Goal: Contribute content

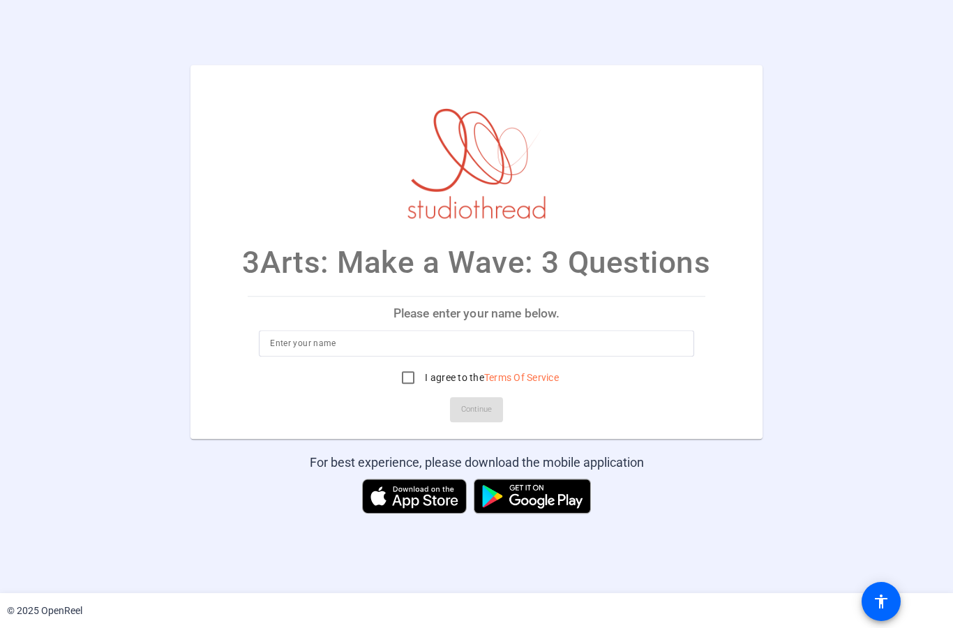
click at [386, 334] on div at bounding box center [476, 344] width 413 height 27
type input "Selva Zafiro Luna"
click at [408, 377] on input "I agree to the Terms Of Service" at bounding box center [408, 378] width 28 height 28
checkbox input "true"
click at [498, 416] on span at bounding box center [476, 409] width 53 height 33
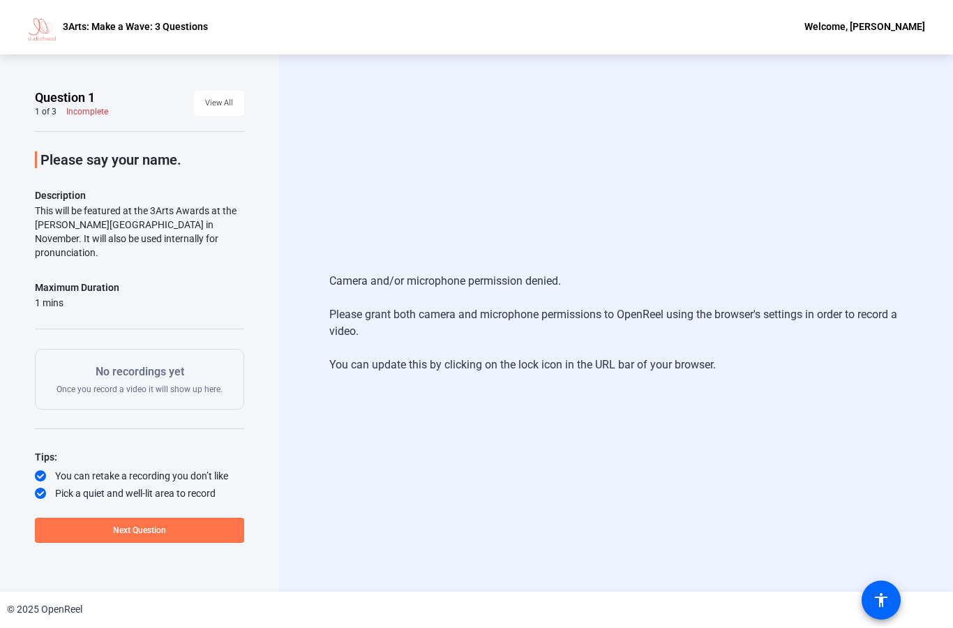
click at [482, 319] on div "Camera and/or microphone permission denied. Please grant both camera and microp…" at bounding box center [615, 324] width 573 height 128
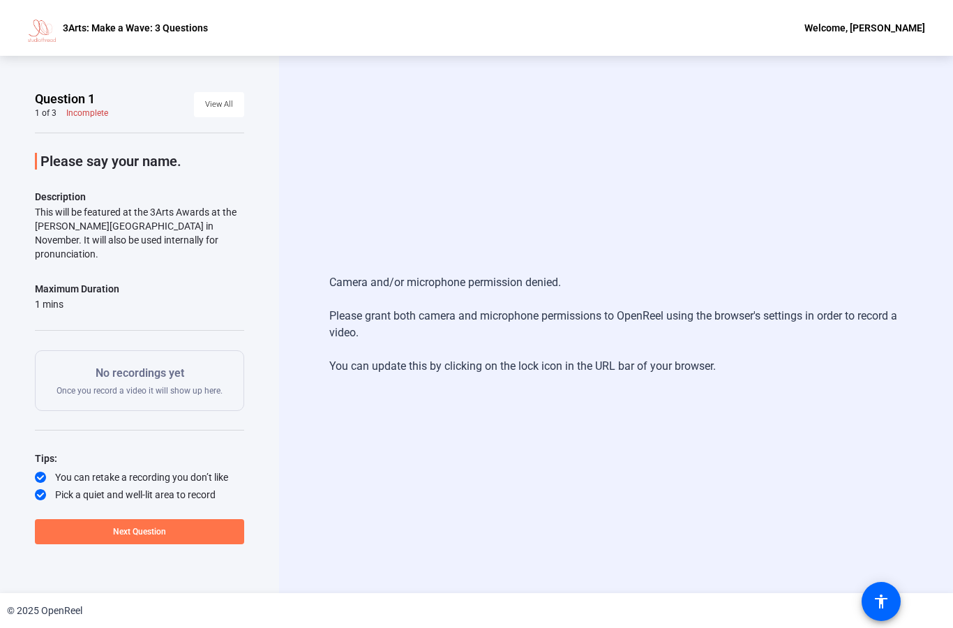
click at [344, 238] on div "Camera and/or microphone permission denied. Please grant both camera and microp…" at bounding box center [616, 324] width 674 height 537
click at [224, 105] on span "View All" at bounding box center [219, 103] width 28 height 21
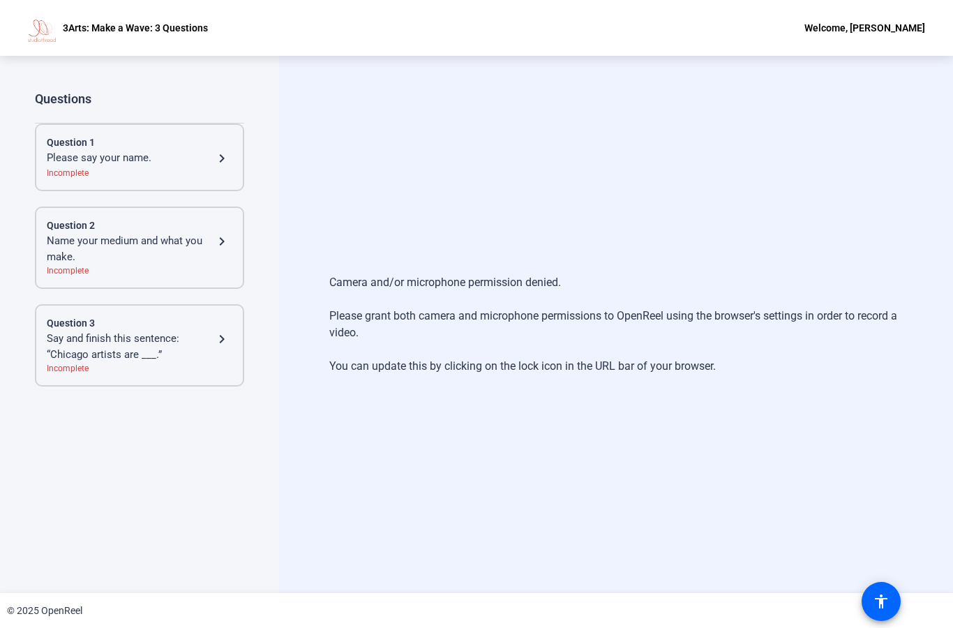
scroll to position [0, 0]
click at [165, 159] on div "Please say your name." at bounding box center [130, 158] width 167 height 17
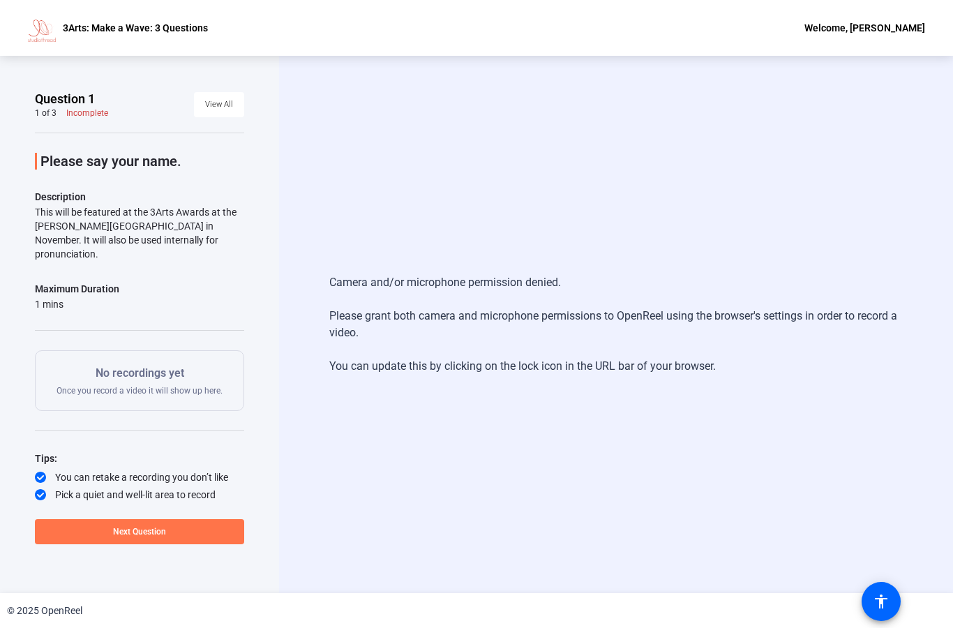
click at [158, 365] on p "No recordings yet" at bounding box center [140, 373] width 166 height 17
click at [640, 306] on div "Camera and/or microphone permission denied. Please grant both camera and microp…" at bounding box center [615, 324] width 573 height 128
click at [536, 114] on div "Camera and/or microphone permission denied. Please grant both camera and microp…" at bounding box center [616, 324] width 674 height 537
click at [175, 374] on div "No recordings yet Once you record a video it will show up here." at bounding box center [140, 380] width 166 height 31
click at [191, 382] on div "No recordings yet Once you record a video it will show up here." at bounding box center [140, 380] width 166 height 31
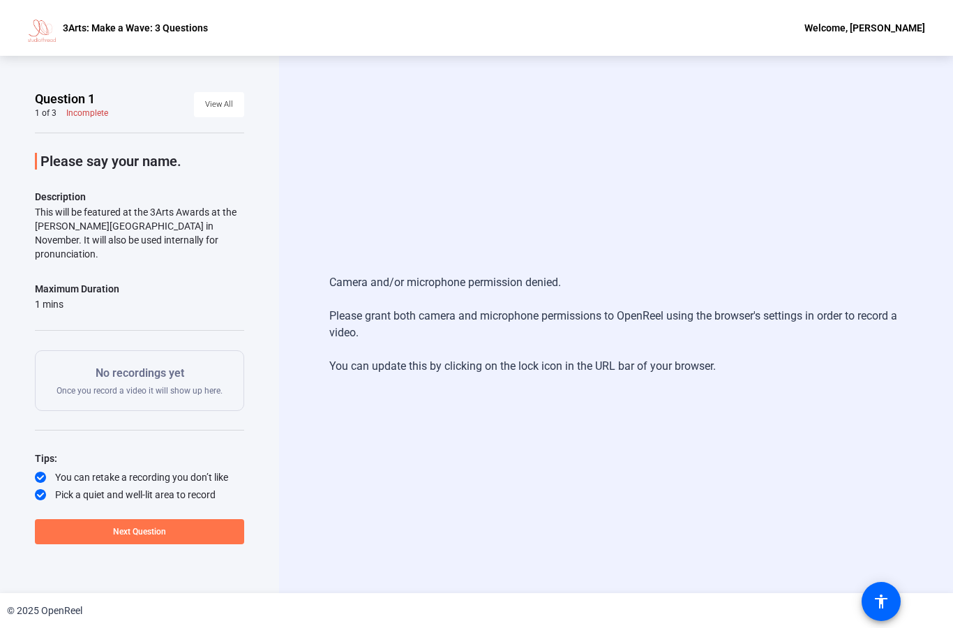
click at [188, 368] on div "No recordings yet Once you record a video it will show up here." at bounding box center [140, 380] width 166 height 31
click at [200, 534] on span at bounding box center [139, 531] width 209 height 33
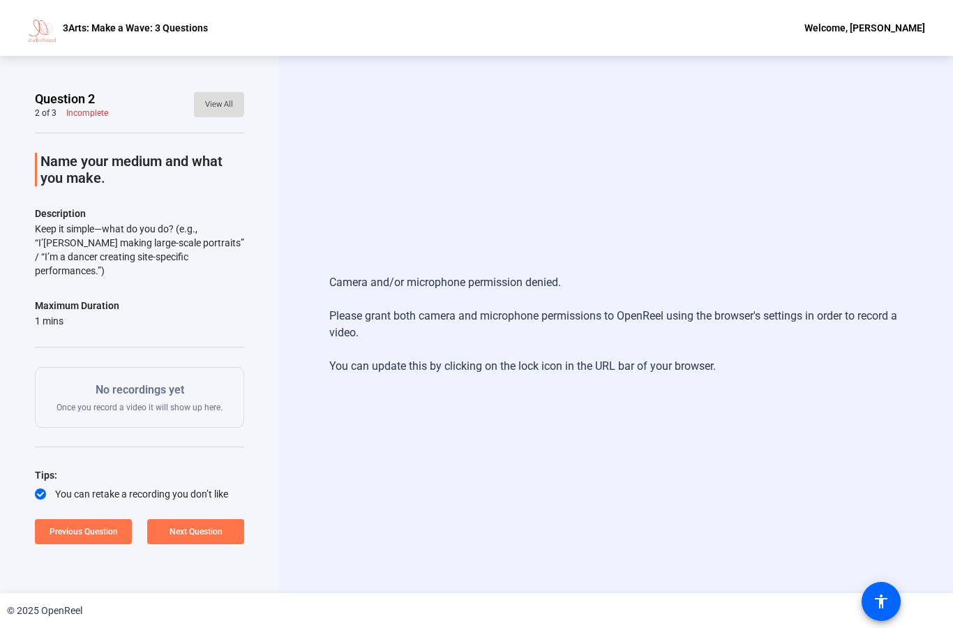
click at [216, 100] on span "View All" at bounding box center [219, 104] width 28 height 21
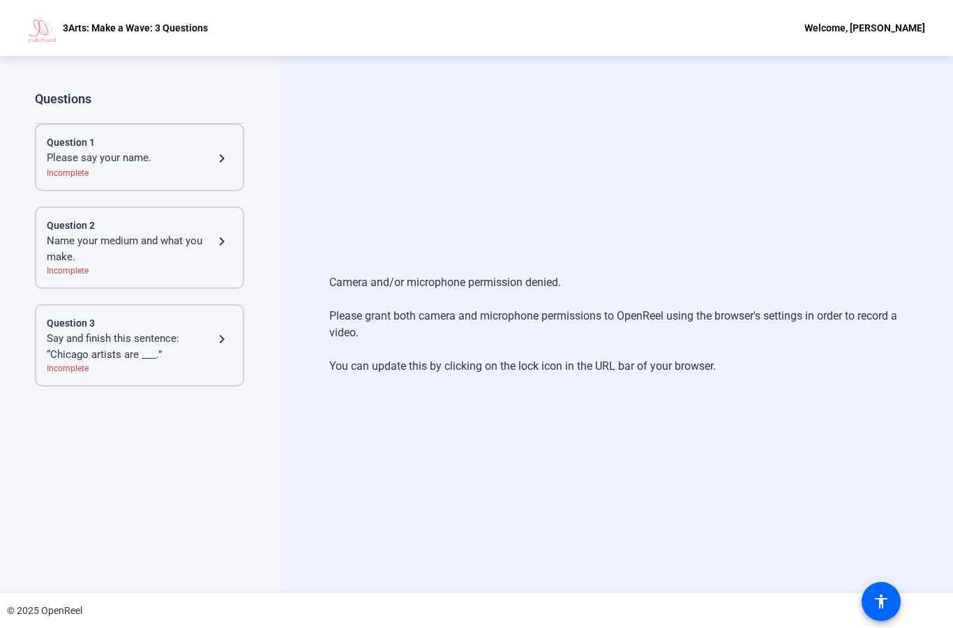
click at [134, 175] on div "Incomplete" at bounding box center [140, 173] width 186 height 13
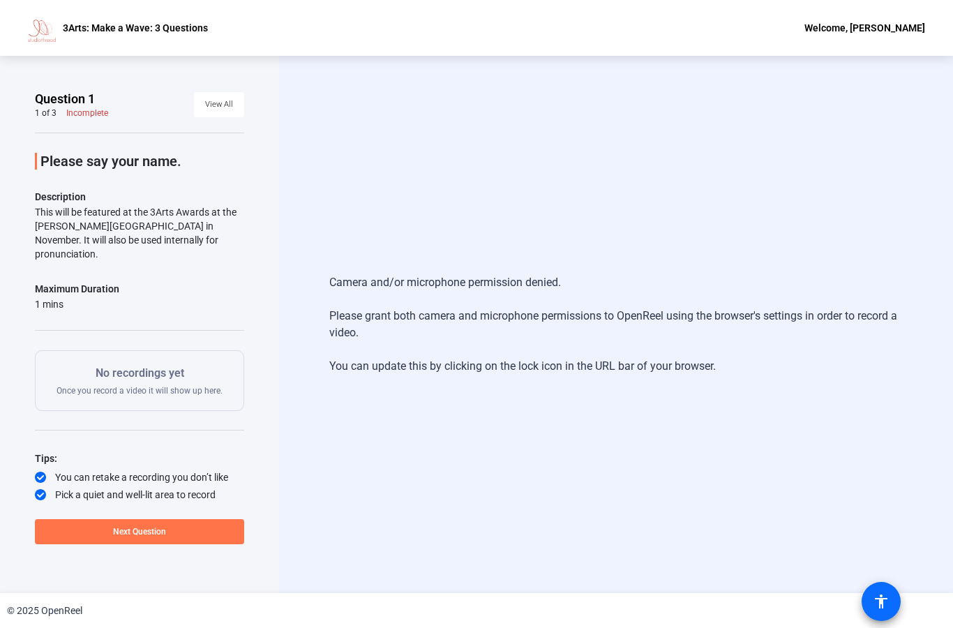
click at [887, 604] on mat-icon "accessibility" at bounding box center [881, 601] width 17 height 17
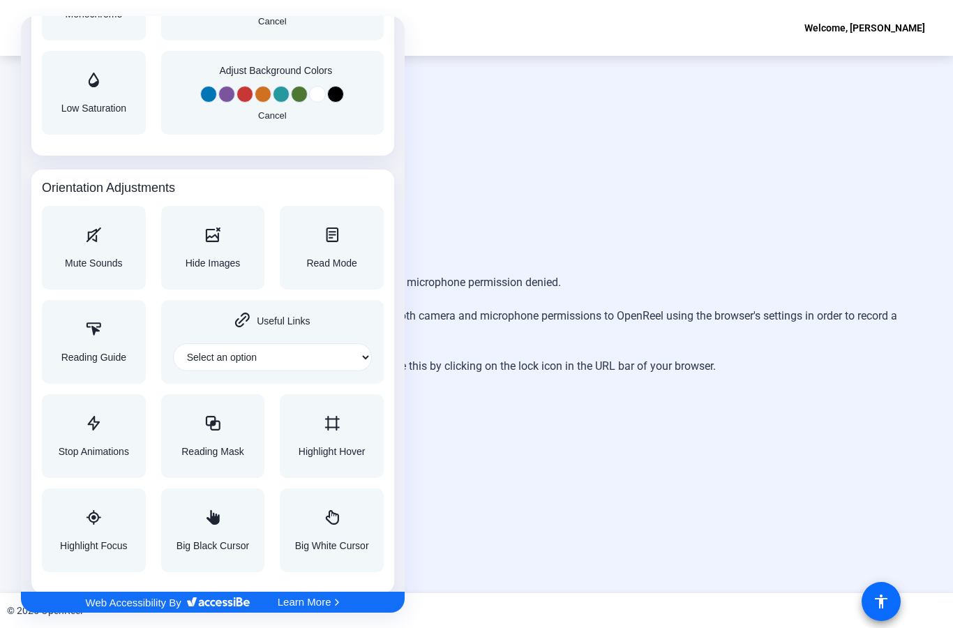
scroll to position [1360, 0]
click at [693, 105] on div at bounding box center [476, 314] width 953 height 628
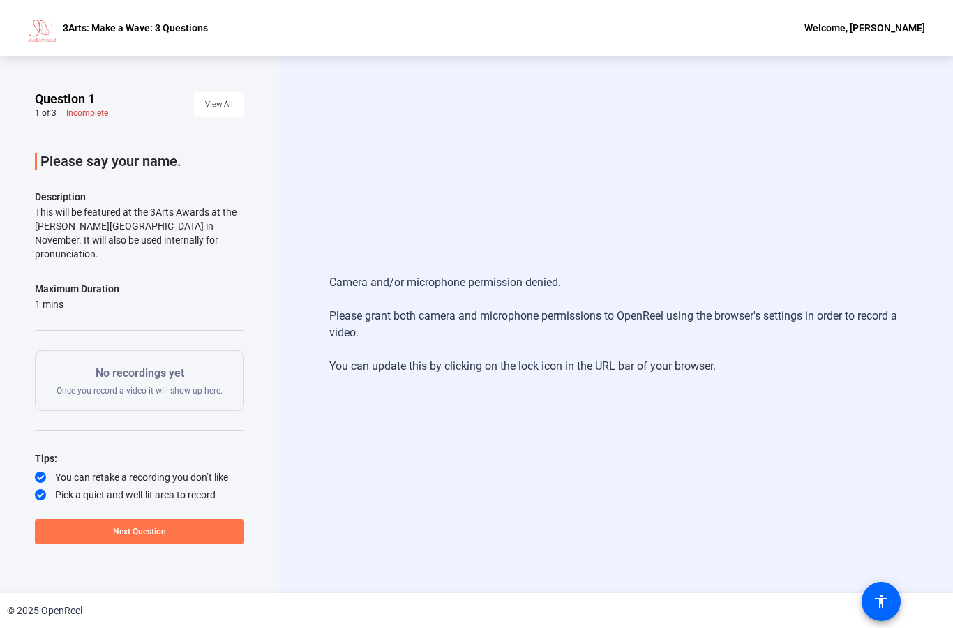
scroll to position [0, 0]
click at [892, 603] on span at bounding box center [880, 601] width 33 height 33
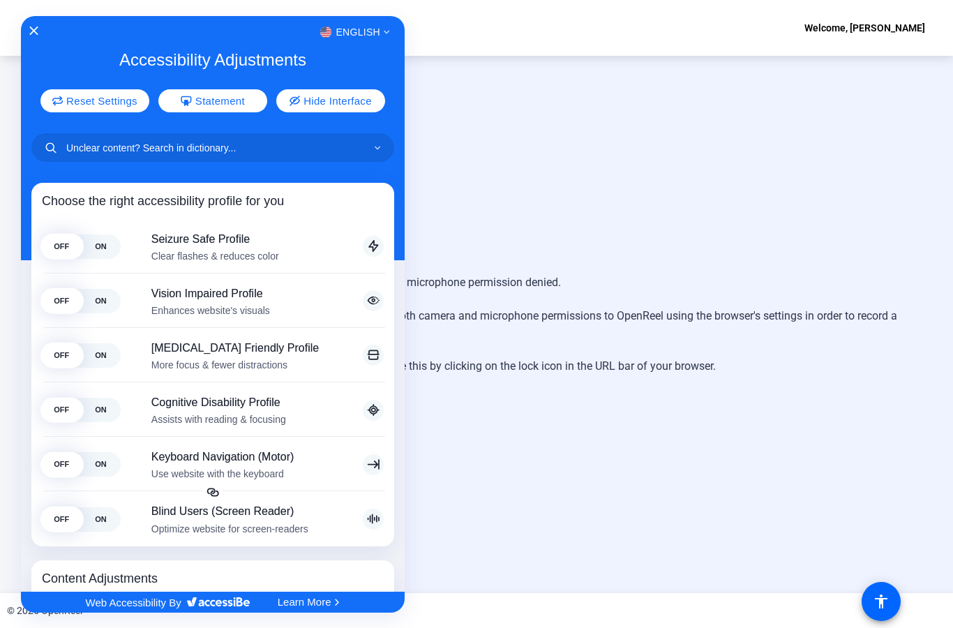
click at [33, 42] on div "English Accessibility Adjustments Reset Settings Statement Hide Interface Choos…" at bounding box center [213, 304] width 384 height 576
click at [36, 27] on icon "Close Accessibility Interface" at bounding box center [34, 31] width 10 height 10
